Goal: Information Seeking & Learning: Learn about a topic

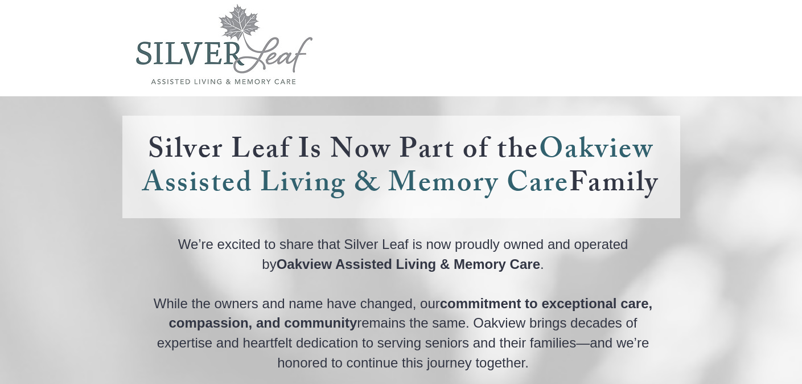
click at [469, 86] on div at bounding box center [401, 48] width 802 height 96
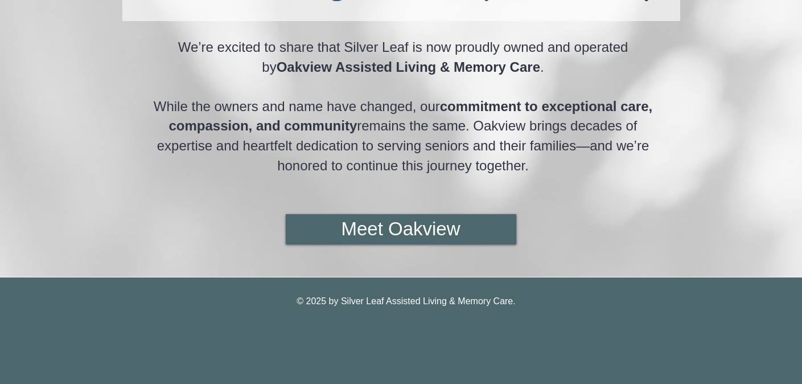
scroll to position [205, 0]
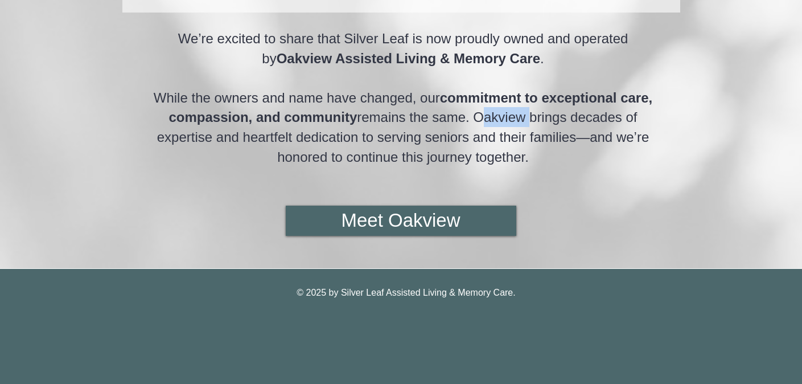
drag, startPoint x: 526, startPoint y: 117, endPoint x: 475, endPoint y: 116, distance: 51.2
click at [475, 116] on span "remains the same. Oakview brings decades of expertise and heartfelt dedication …" at bounding box center [403, 136] width 492 height 55
copy span "Oakview"
click at [489, 139] on span "remains the same. Oakview brings decades of expertise and heartfelt dedication …" at bounding box center [403, 136] width 492 height 55
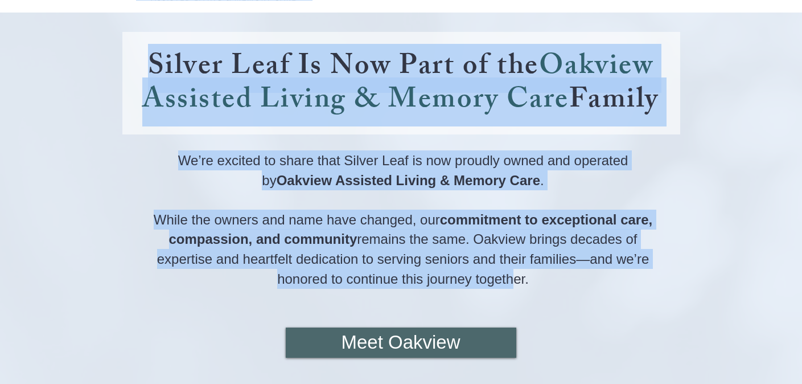
scroll to position [0, 0]
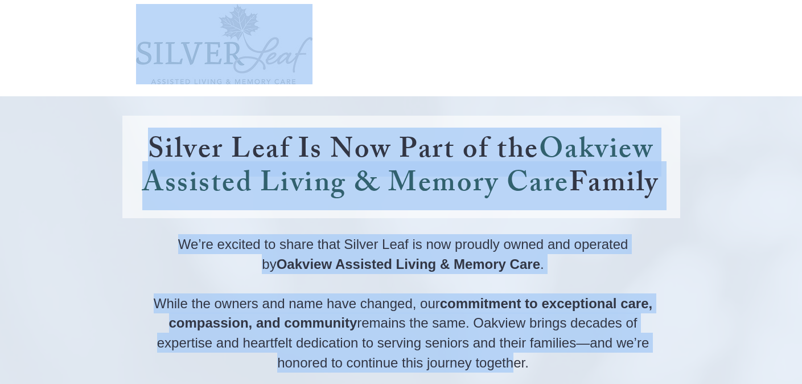
drag, startPoint x: 508, startPoint y: 147, endPoint x: 506, endPoint y: -26, distance: 172.4
click at [506, 0] on html "top of page Silver Leaf Is Now Part of the Oakview Assisted Living & Memory Car…" at bounding box center [401, 192] width 802 height 384
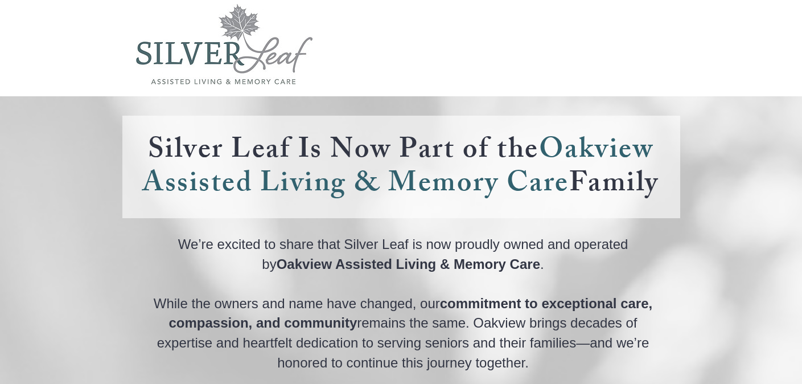
click at [457, 48] on div at bounding box center [401, 48] width 802 height 96
click at [253, 70] on img "main content" at bounding box center [224, 44] width 176 height 80
